Goal: Transaction & Acquisition: Purchase product/service

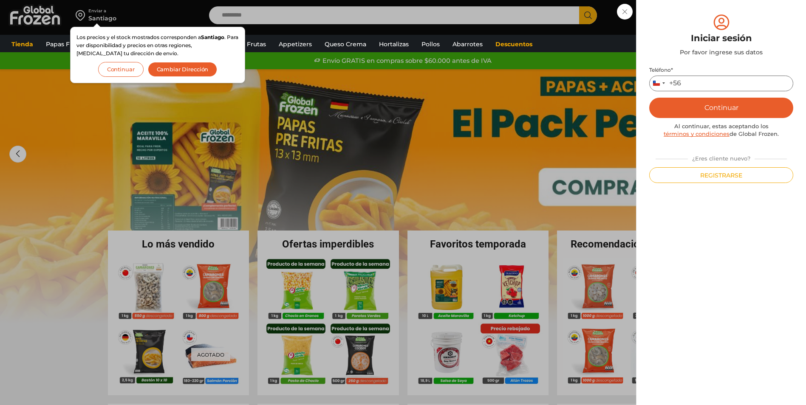
click at [704, 85] on input "Teléfono *" at bounding box center [721, 84] width 144 height 16
type input "*********"
click at [705, 103] on button "Continuar" at bounding box center [721, 108] width 144 height 20
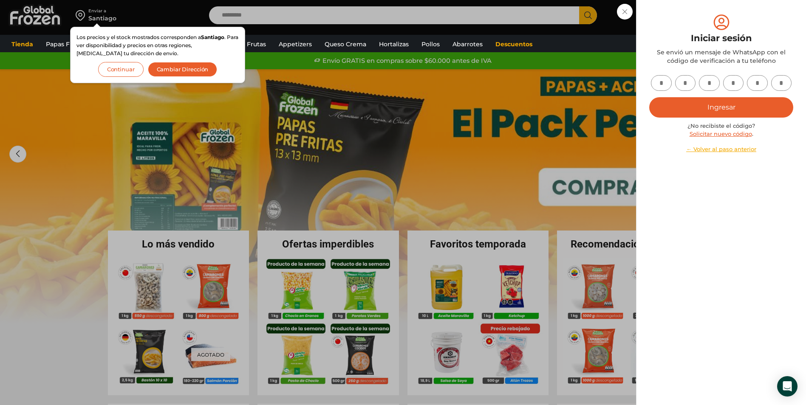
drag, startPoint x: 705, startPoint y: 103, endPoint x: 659, endPoint y: 83, distance: 50.4
click at [659, 83] on input "text" at bounding box center [661, 83] width 21 height 16
type input "*"
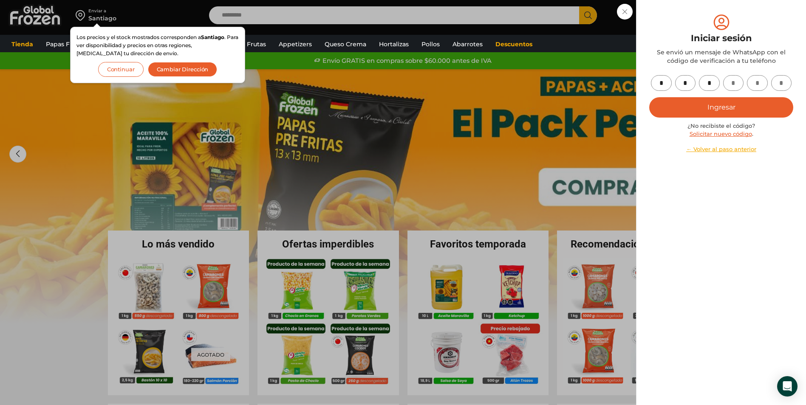
type input "*"
click at [729, 113] on button "Ingresar" at bounding box center [721, 107] width 144 height 20
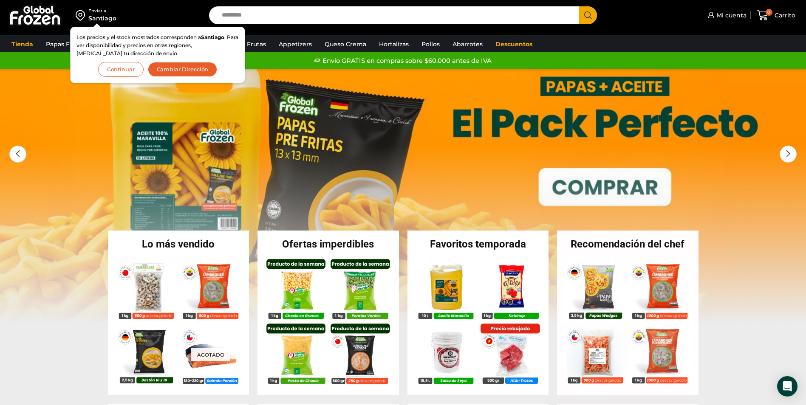
click at [120, 65] on button "Continuar" at bounding box center [120, 69] width 45 height 15
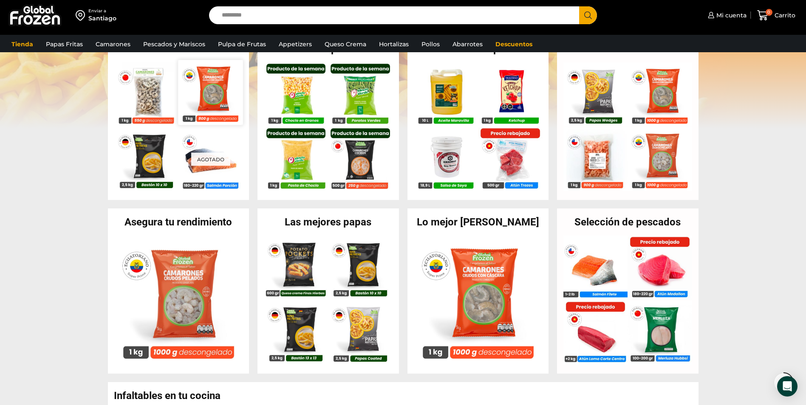
scroll to position [255, 0]
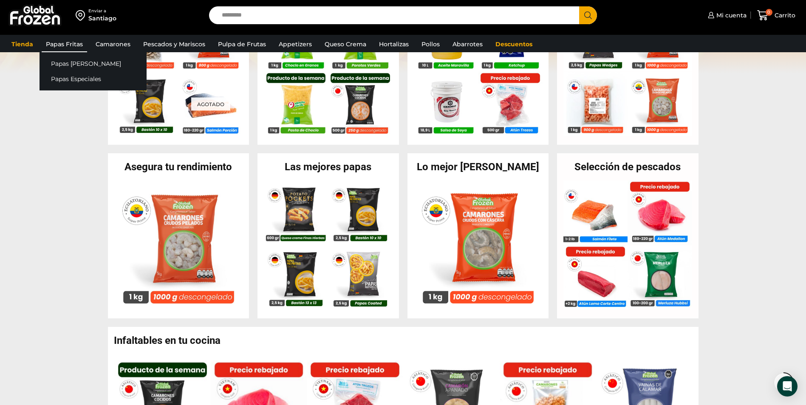
click at [71, 44] on link "Papas Fritas" at bounding box center [64, 44] width 45 height 16
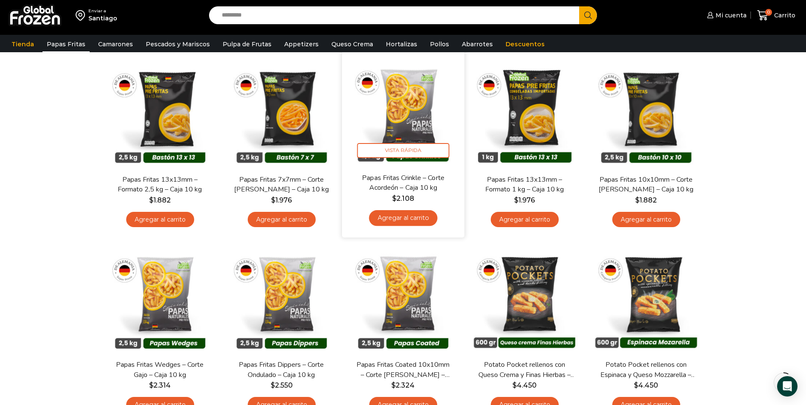
scroll to position [85, 0]
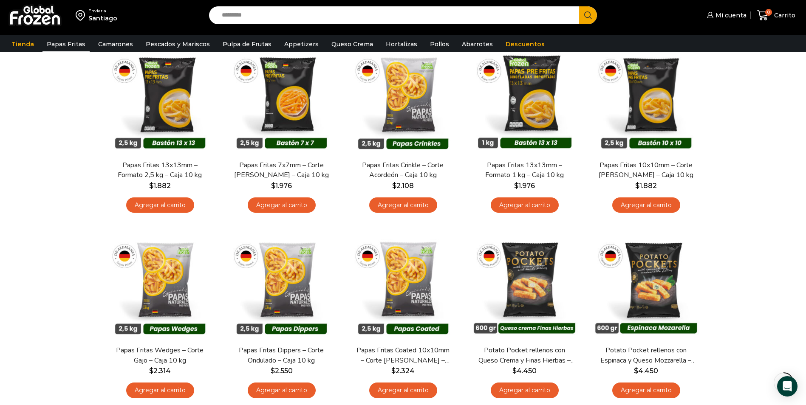
click at [752, 213] on div "Enviar a [GEOGRAPHIC_DATA] Search input Search Mi cuenta Pedidos" at bounding box center [403, 290] width 806 height 751
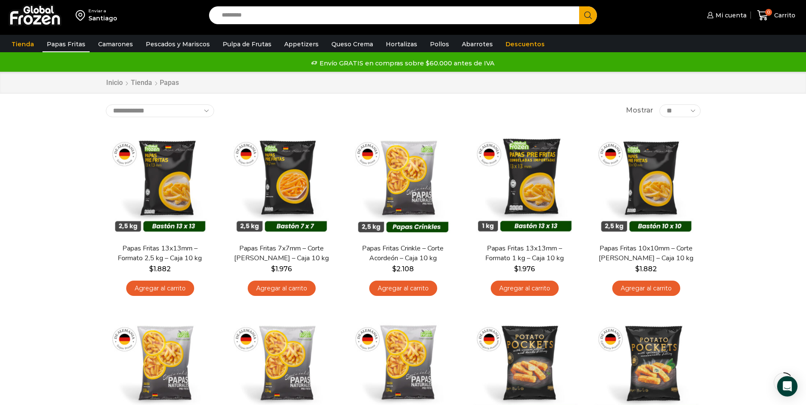
scroll to position [0, 0]
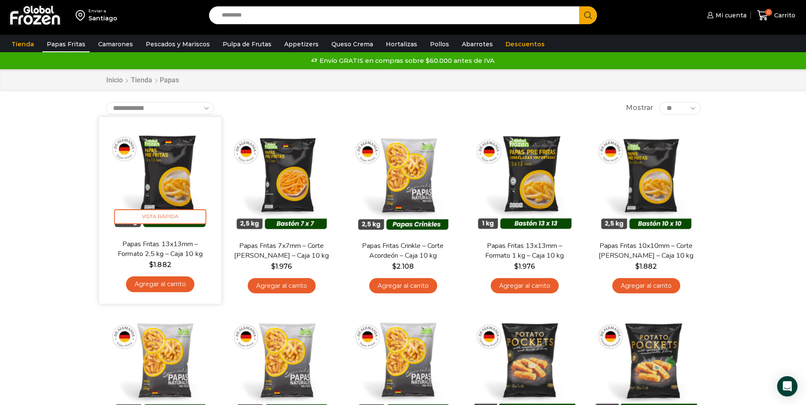
click at [164, 282] on link "Agregar al carrito" at bounding box center [160, 285] width 68 height 16
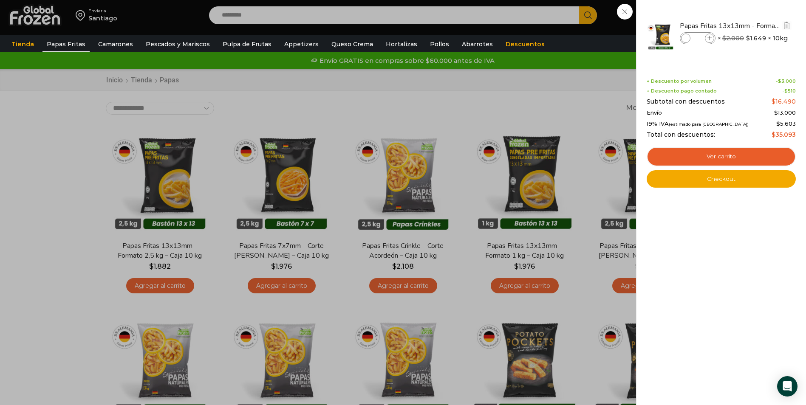
click at [707, 37] on span at bounding box center [709, 38] width 9 height 9
type input "*"
click at [686, 38] on icon at bounding box center [686, 38] width 5 height 5
type input "*"
click at [709, 38] on icon at bounding box center [709, 38] width 5 height 5
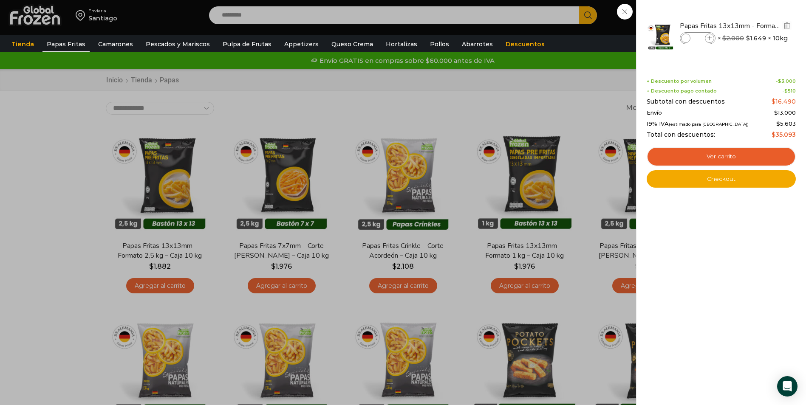
type input "*"
click at [710, 38] on icon at bounding box center [709, 38] width 5 height 5
type input "*"
click at [710, 38] on div at bounding box center [721, 36] width 151 height 47
drag, startPoint x: 710, startPoint y: 38, endPoint x: 652, endPoint y: 61, distance: 61.6
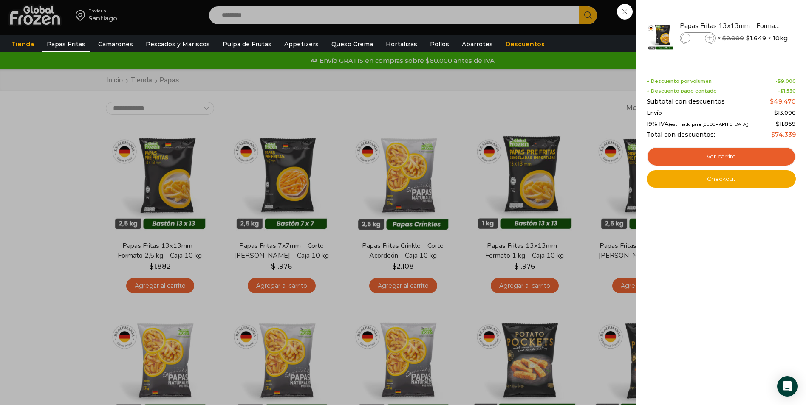
click at [652, 61] on div "Papas Fritas 13x13mm - Formato 2,5 kg - Caja 10 kg Papas Fritas 13x13mm - Forma…" at bounding box center [721, 39] width 147 height 53
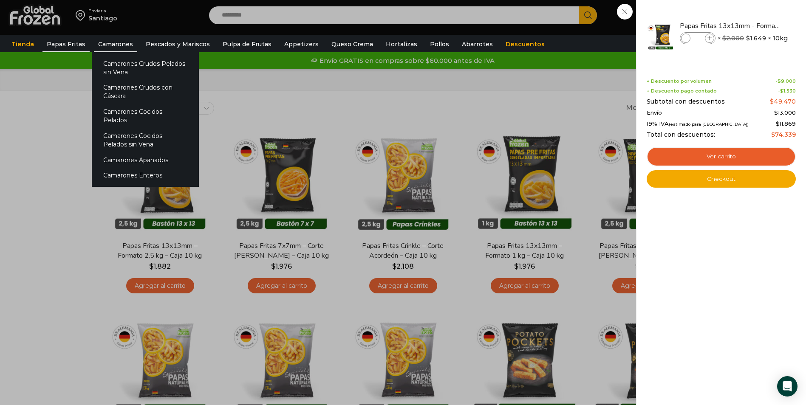
click at [112, 43] on link "Camarones" at bounding box center [115, 44] width 43 height 16
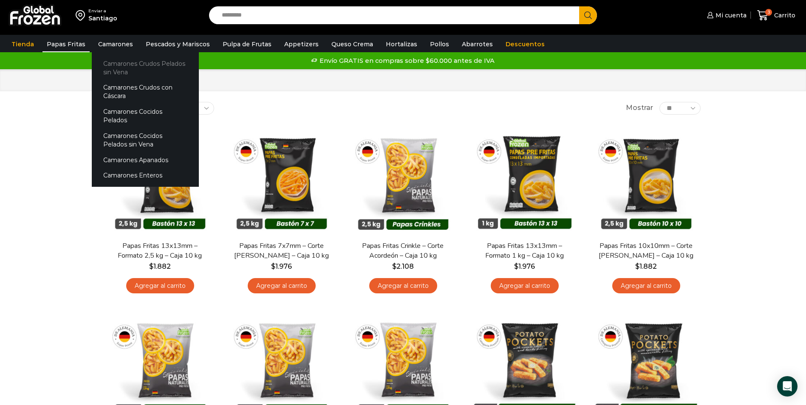
click at [114, 68] on link "Camarones Crudos Pelados sin Vena" at bounding box center [145, 68] width 107 height 24
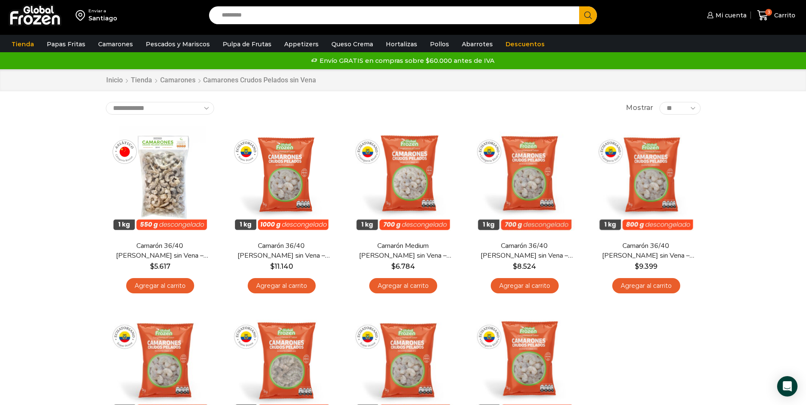
click at [664, 340] on div "En stock [GEOGRAPHIC_DATA] Camarón 36/40 Crudo Pelado sin Vena – Bronze – Caja …" at bounding box center [403, 305] width 608 height 371
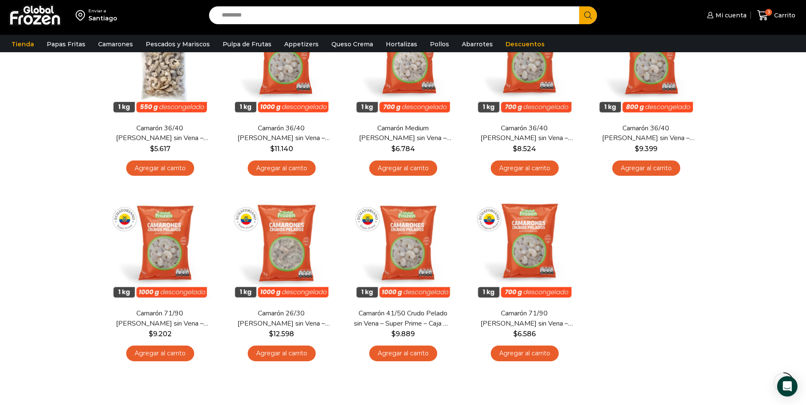
scroll to position [127, 0]
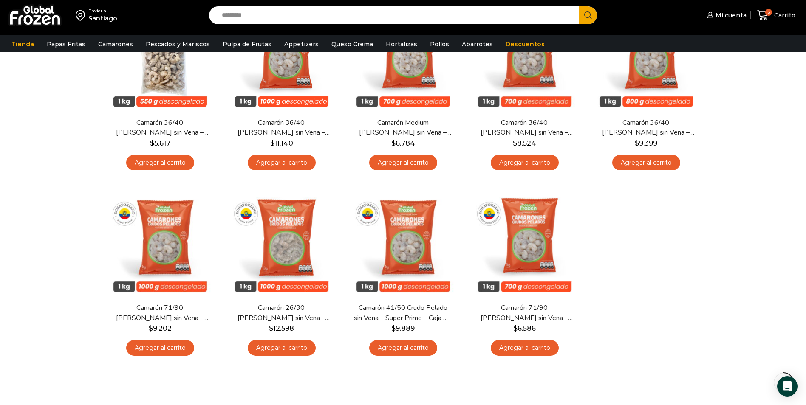
click at [727, 328] on div "Enviar a [GEOGRAPHIC_DATA] Search input Search Mi cuenta Pedidos" at bounding box center [403, 156] width 806 height 566
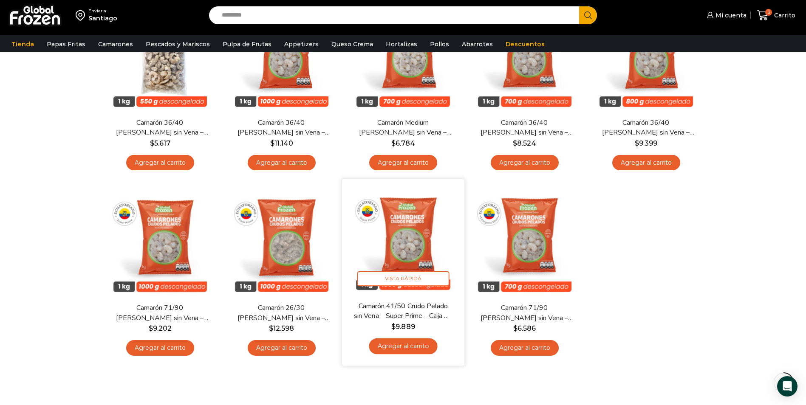
click at [402, 347] on link "Agregar al carrito" at bounding box center [403, 347] width 68 height 16
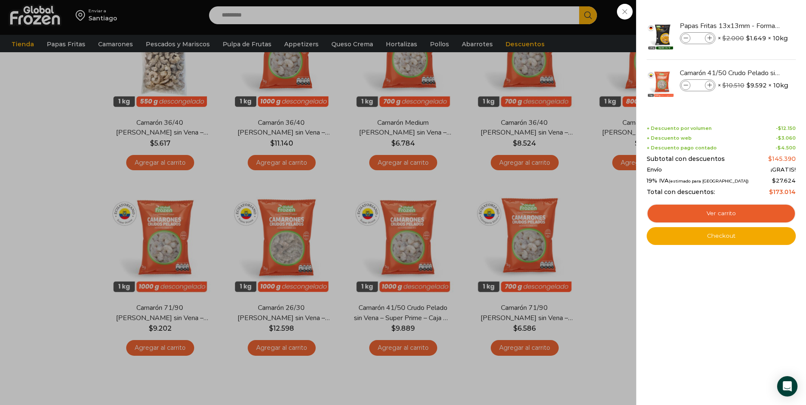
drag, startPoint x: 679, startPoint y: 160, endPoint x: 708, endPoint y: 125, distance: 45.3
click at [708, 125] on div "Shopping cart (4) + Descuento por volumen - $ 12.150 + Descuento web - $ 3.060 …" at bounding box center [721, 179] width 149 height 132
click at [708, 37] on icon at bounding box center [709, 38] width 5 height 5
type input "*"
click at [708, 37] on icon at bounding box center [709, 38] width 5 height 5
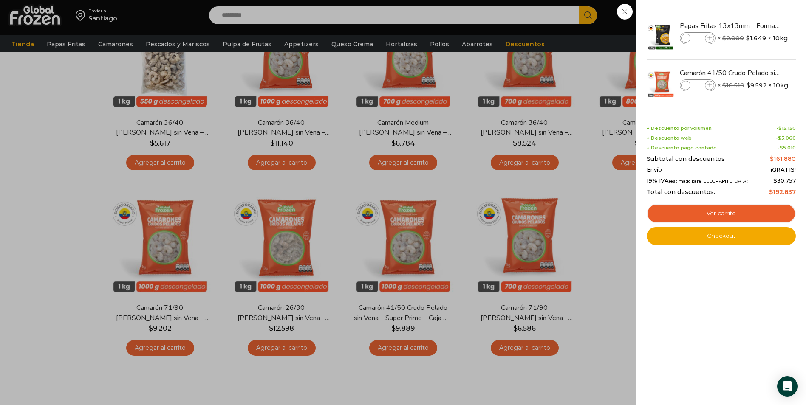
type input "*"
click at [687, 39] on icon at bounding box center [686, 38] width 5 height 5
type input "*"
click at [723, 239] on link "Checkout" at bounding box center [721, 236] width 149 height 18
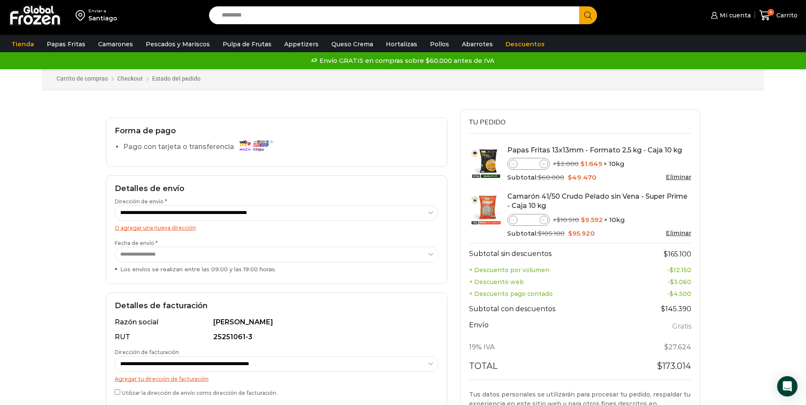
click at [428, 252] on select "**********" at bounding box center [277, 255] width 324 height 16
click at [429, 251] on select "**********" at bounding box center [277, 255] width 324 height 16
click at [430, 249] on select "**********" at bounding box center [277, 255] width 324 height 16
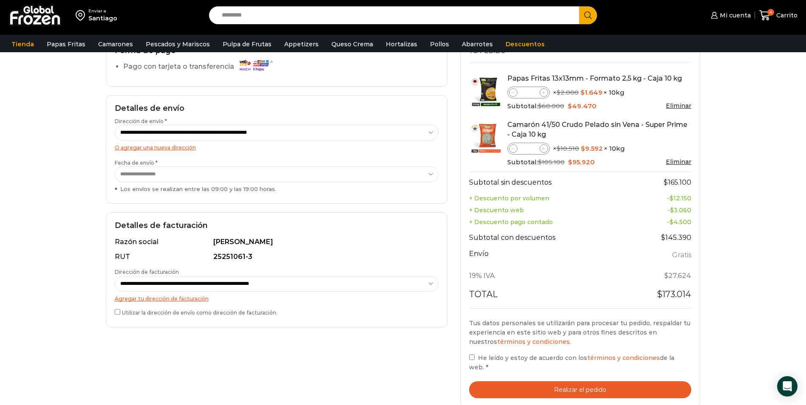
scroll to position [85, 0]
click at [341, 346] on div "**********" at bounding box center [276, 230] width 354 height 405
click at [430, 178] on select "**********" at bounding box center [277, 174] width 324 height 16
click at [547, 93] on span at bounding box center [544, 92] width 8 height 8
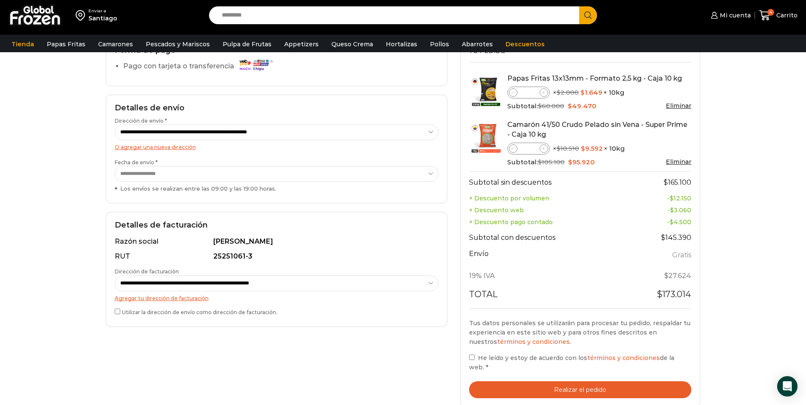
type input "*"
click at [774, 218] on div "Enviar a [GEOGRAPHIC_DATA] Search input Search Mi cuenta Pedidos" at bounding box center [403, 193] width 806 height 557
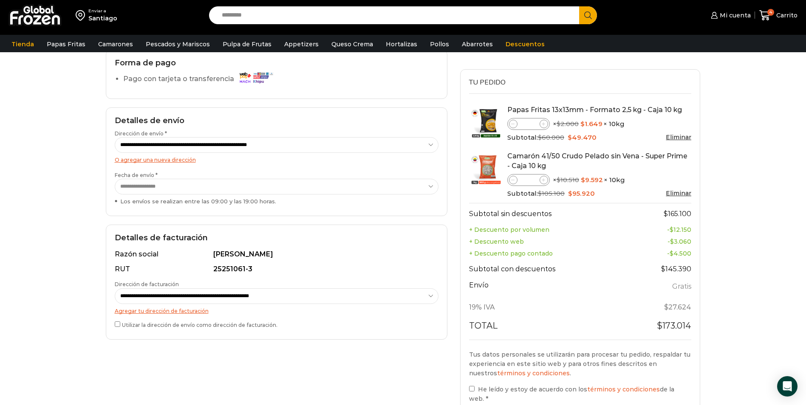
scroll to position [42, 0]
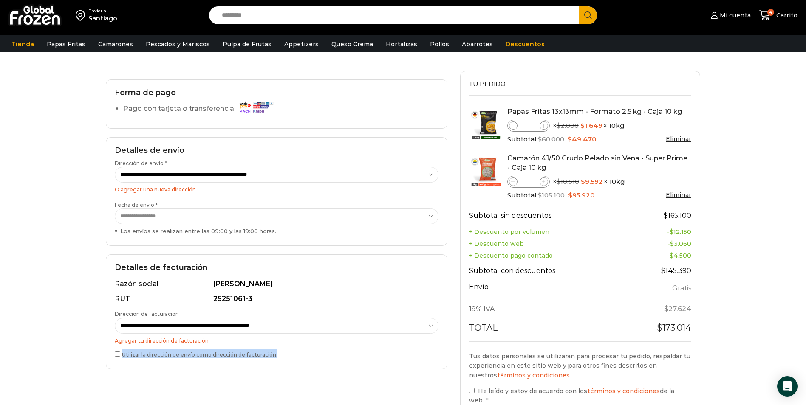
drag, startPoint x: 282, startPoint y: 356, endPoint x: 122, endPoint y: 355, distance: 160.2
click at [122, 355] on label "Utilizar la dirección de envío como dirección de facturación." at bounding box center [277, 354] width 324 height 9
copy label "Utilizar la dirección de envío como dirección de facturación."
click at [120, 357] on label "Utilizar la dirección de envío como dirección de facturación." at bounding box center [277, 354] width 324 height 9
click at [187, 381] on div "**********" at bounding box center [276, 273] width 354 height 405
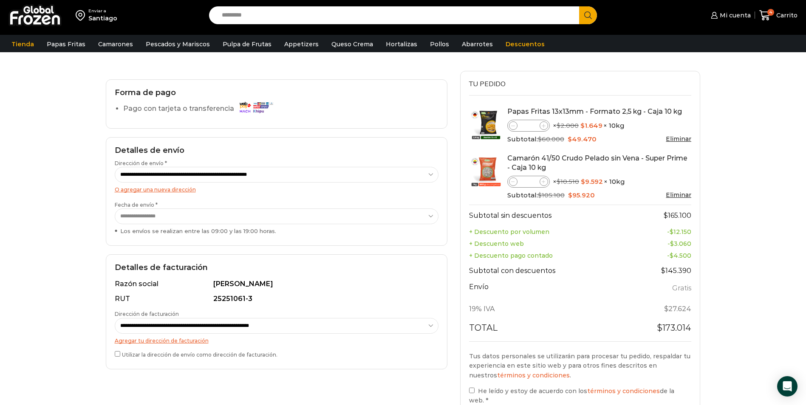
click at [784, 279] on div "Enviar a [GEOGRAPHIC_DATA] Search input Search Mi cuenta Pedidos" at bounding box center [403, 236] width 806 height 557
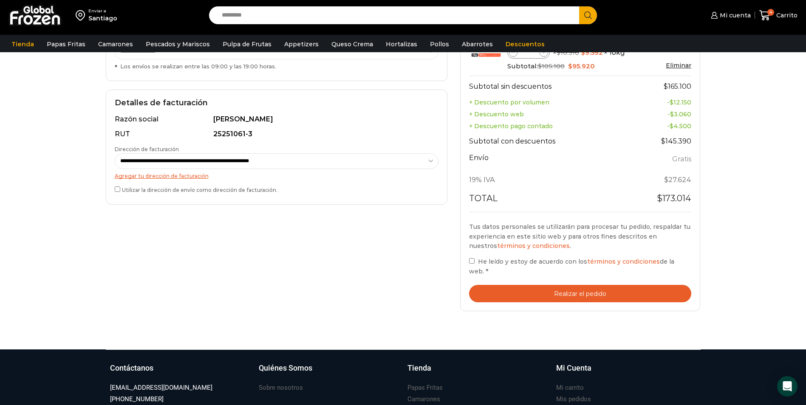
scroll to position [212, 0]
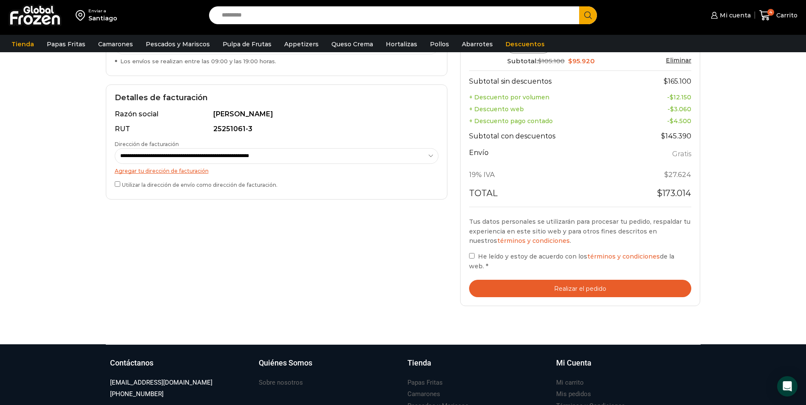
click at [530, 289] on button "Realizar el pedido" at bounding box center [580, 288] width 223 height 17
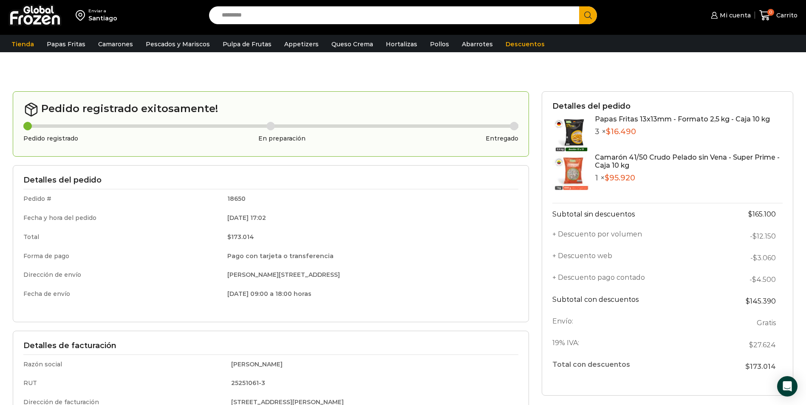
scroll to position [42, 0]
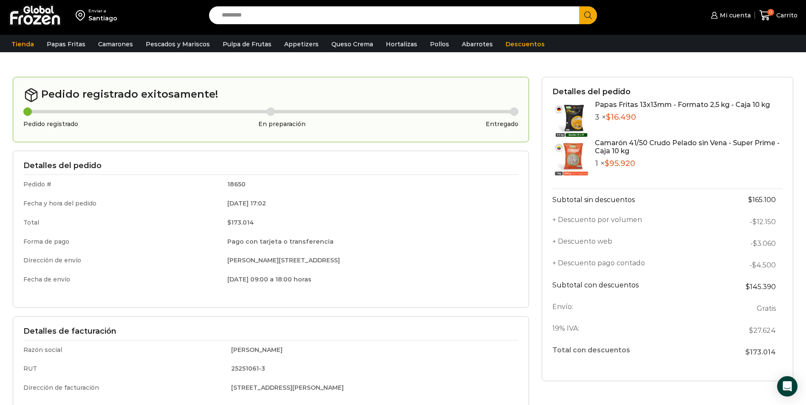
click at [575, 156] on img at bounding box center [571, 158] width 38 height 38
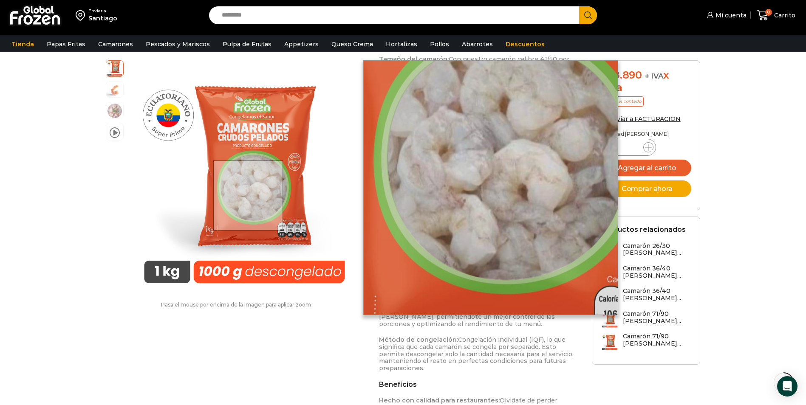
scroll to position [425, 0]
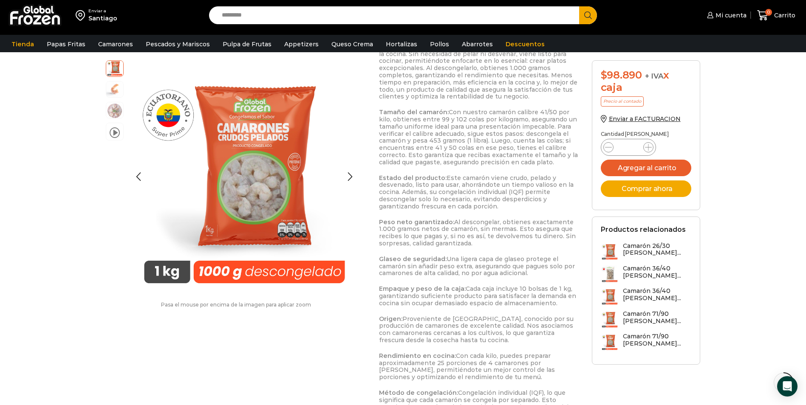
click at [123, 93] on img at bounding box center [114, 88] width 17 height 17
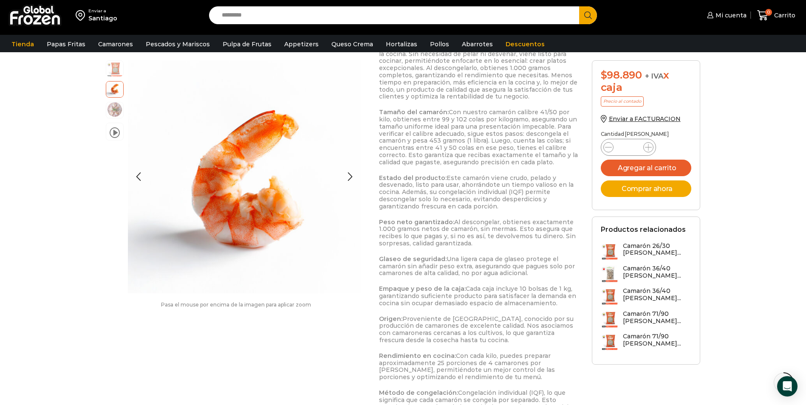
click at [113, 113] on img at bounding box center [114, 109] width 17 height 17
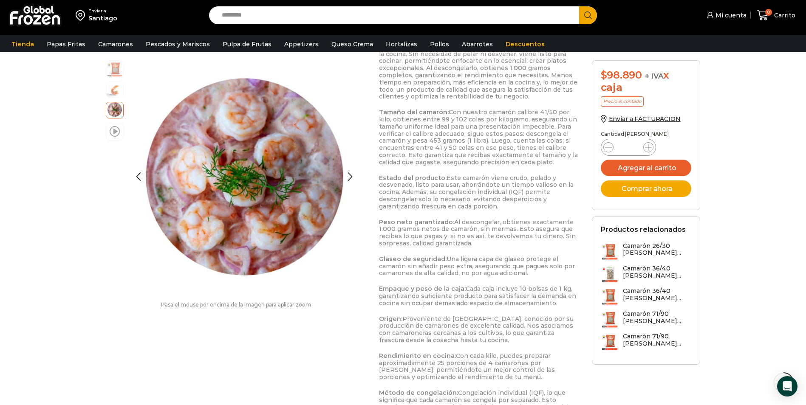
click at [116, 133] on span at bounding box center [115, 130] width 10 height 11
